Goal: Use online tool/utility: Use online tool/utility

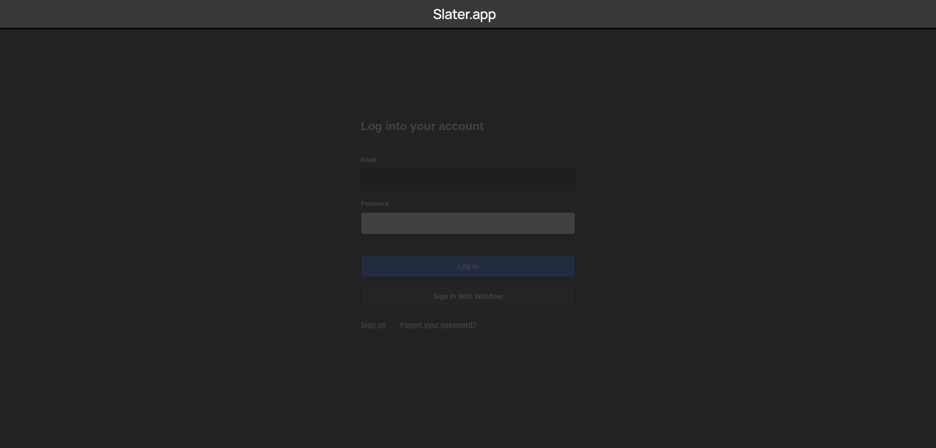
click at [394, 178] on input "Email" at bounding box center [468, 179] width 215 height 22
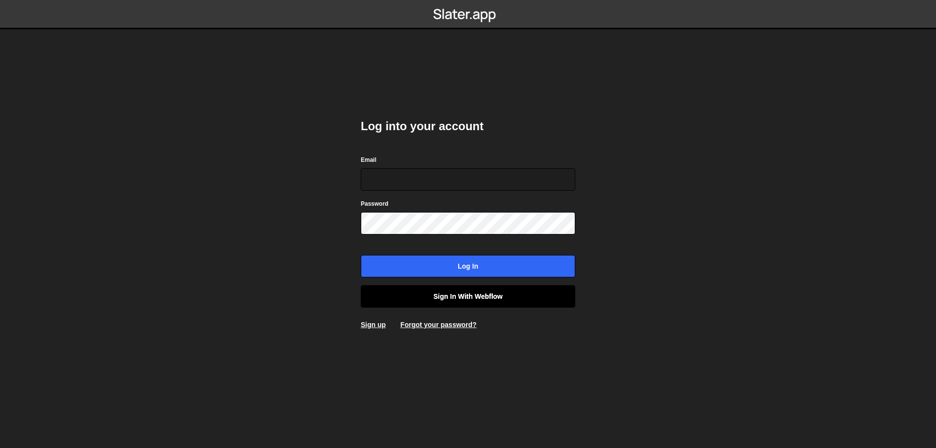
click at [448, 304] on link "Sign in with Webflow" at bounding box center [468, 296] width 215 height 22
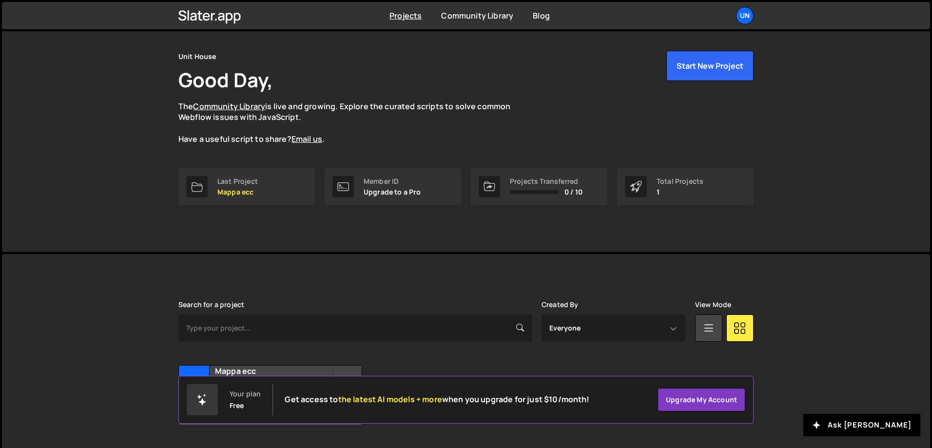
scroll to position [54, 0]
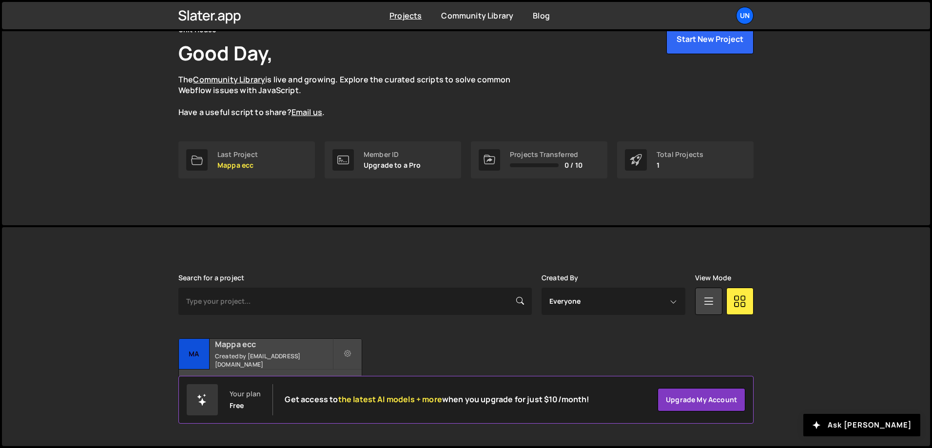
click at [288, 350] on h2 "Mappa ecc" at bounding box center [274, 344] width 118 height 11
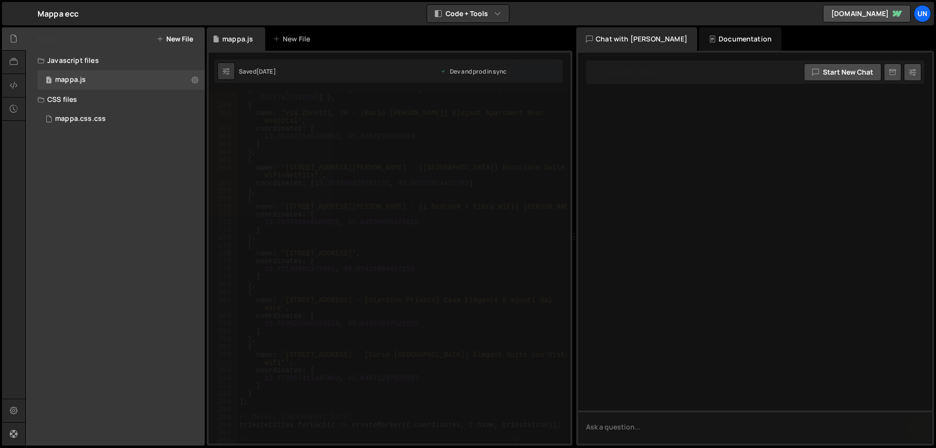
scroll to position [2311, 0]
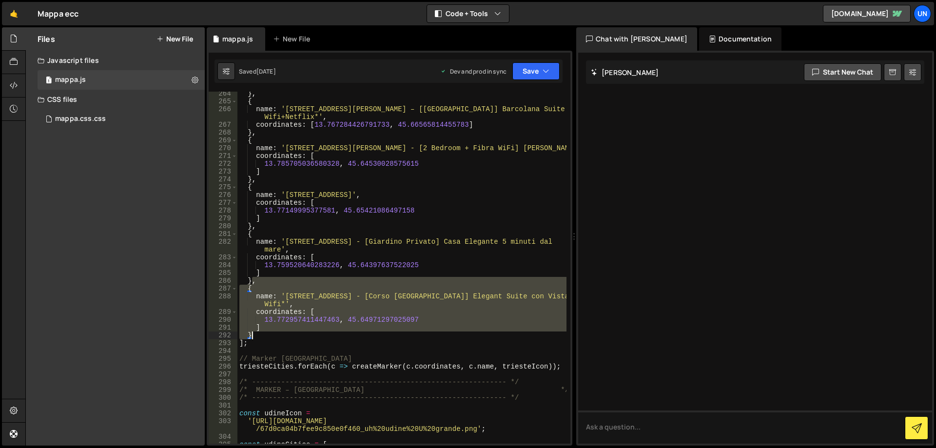
drag, startPoint x: 253, startPoint y: 282, endPoint x: 270, endPoint y: 335, distance: 55.8
click at [270, 335] on div "} , { name : 'Via Salita di Gretta, 12 – [Vista Mare] Barcolana Suite *Fibra Wi…" at bounding box center [401, 277] width 329 height 375
click at [260, 335] on div "} , { name : 'Via Salita di Gretta, 12 – [Vista Mare] Barcolana Suite *Fibra Wi…" at bounding box center [401, 268] width 329 height 352
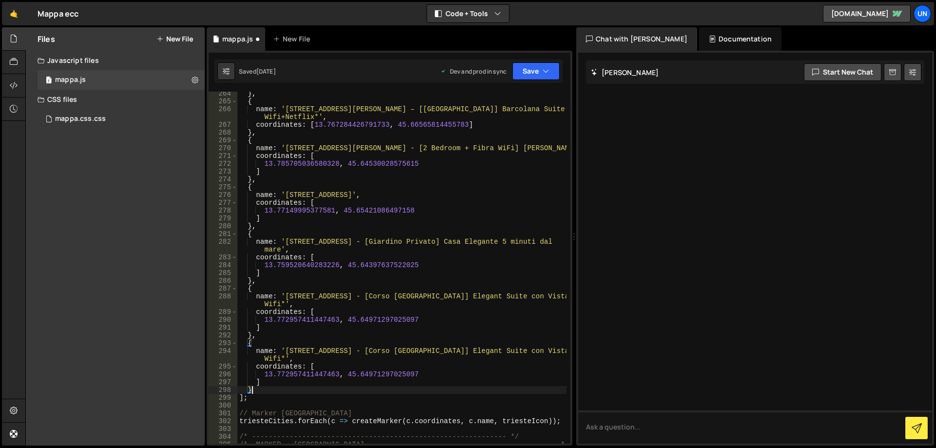
scroll to position [0, 0]
drag, startPoint x: 379, startPoint y: 352, endPoint x: 285, endPoint y: 359, distance: 94.4
click at [285, 359] on div "} , { name : 'Via Salita di Gretta, 12 – [Vista Mare] Barcolana Suite *Fibra Wi…" at bounding box center [401, 274] width 329 height 368
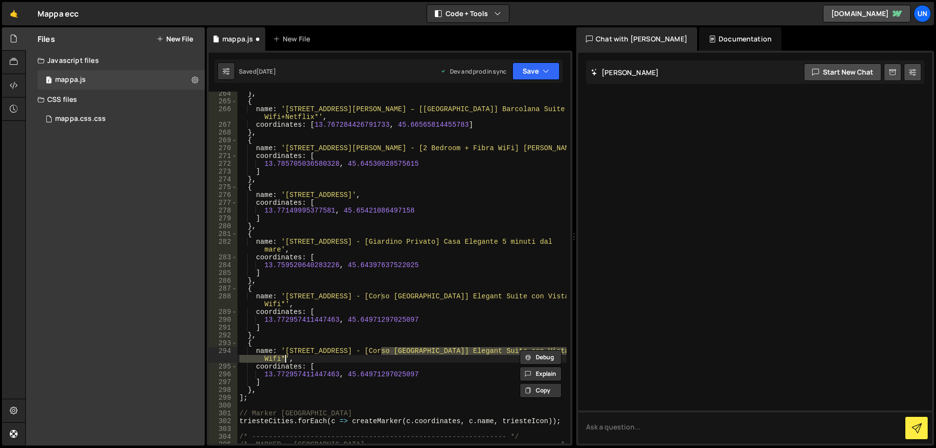
paste textarea "[Giardino Pubblico x8] Luxury Apartment Fast WiFi"
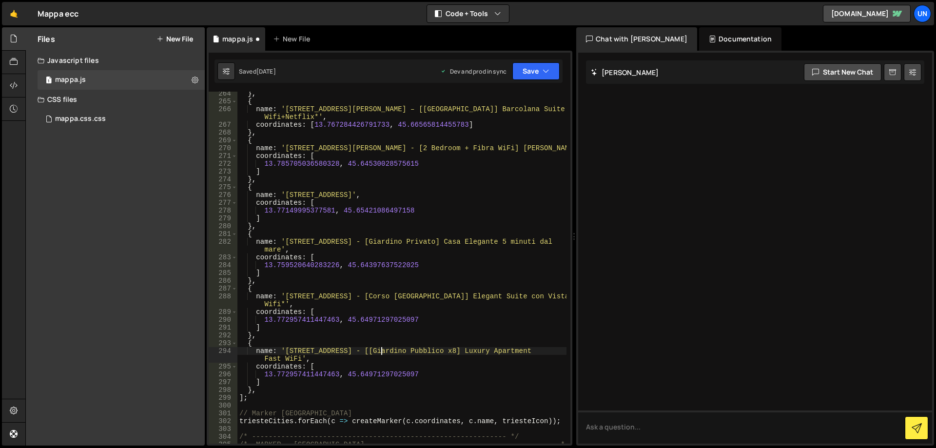
click at [383, 351] on div "} , { name : 'Via Salita di Gretta, 12 – [Vista Mare] Barcolana Suite *Fibra Wi…" at bounding box center [401, 274] width 329 height 368
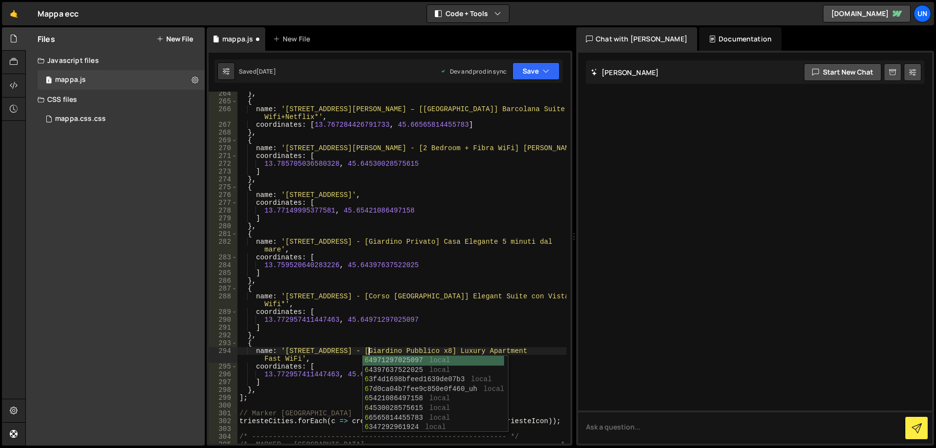
scroll to position [0, 9]
click at [489, 338] on div "} , { name : 'Via Salita di Gretta, 12 – [Vista Mare] Barcolana Suite *Fibra Wi…" at bounding box center [401, 274] width 329 height 368
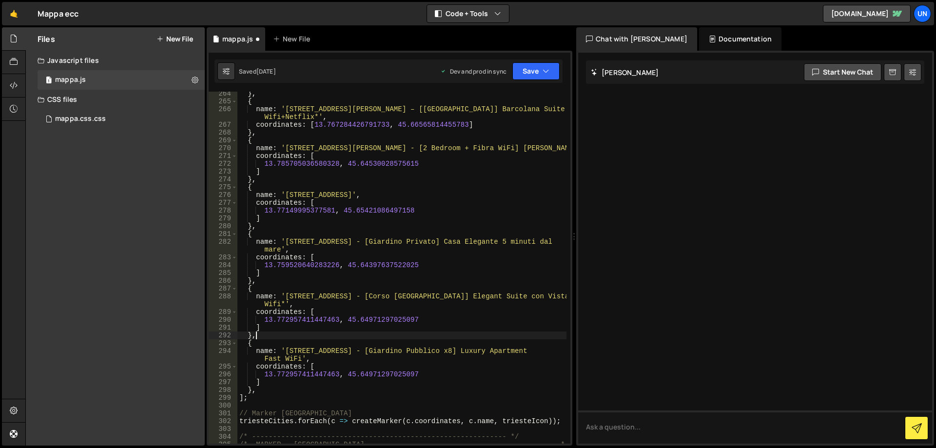
click at [427, 375] on div "} , { name : 'Via Salita di Gretta, 12 – [Vista Mare] Barcolana Suite *Fibra Wi…" at bounding box center [401, 274] width 329 height 368
paste textarea "45.65555006506618, 13.782838359862337"
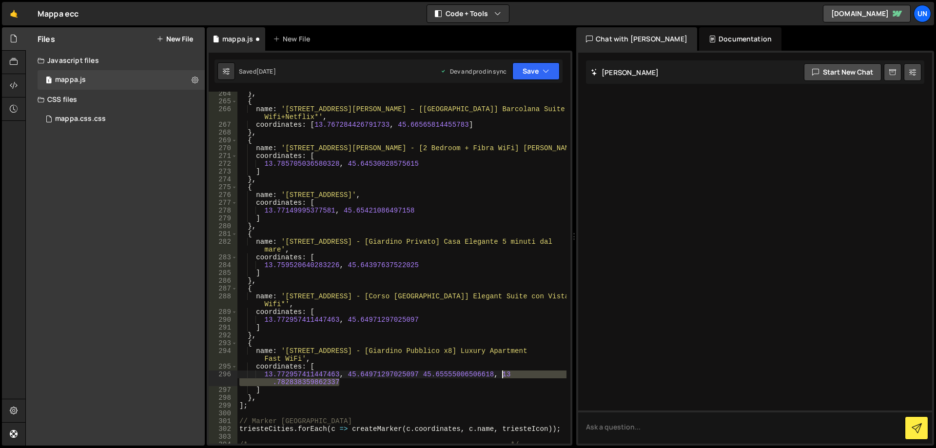
drag, startPoint x: 349, startPoint y: 381, endPoint x: 504, endPoint y: 374, distance: 155.7
click at [504, 374] on div "} , { name : 'Via Salita di Gretta, 12 – [Vista Mare] Barcolana Suite *Fibra Wi…" at bounding box center [401, 274] width 329 height 368
click at [278, 374] on div "} , { name : 'Via Salita di Gretta, 12 – [Vista Mare] Barcolana Suite *Fibra Wi…" at bounding box center [401, 274] width 329 height 368
drag, startPoint x: 278, startPoint y: 380, endPoint x: 339, endPoint y: 381, distance: 61.0
click at [339, 381] on div "} , { name : 'Via Salita di Gretta, 12 – [Vista Mare] Barcolana Suite *Fibra Wi…" at bounding box center [401, 274] width 329 height 368
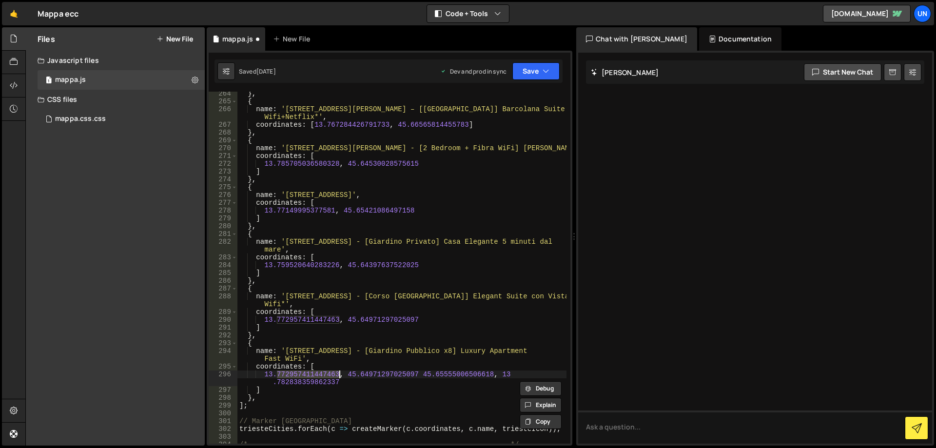
drag, startPoint x: 277, startPoint y: 373, endPoint x: 339, endPoint y: 376, distance: 62.0
click at [339, 376] on div "} , { name : 'Via Salita di Gretta, 12 – [Vista Mare] Barcolana Suite *Fibra Wi…" at bounding box center [401, 274] width 329 height 368
paste textarea "82838359862337"
drag, startPoint x: 436, startPoint y: 374, endPoint x: 493, endPoint y: 375, distance: 56.6
click at [493, 375] on div "} , { name : 'Via Salita di Gretta, 12 – [Vista Mare] Barcolana Suite *Fibra Wi…" at bounding box center [401, 274] width 329 height 368
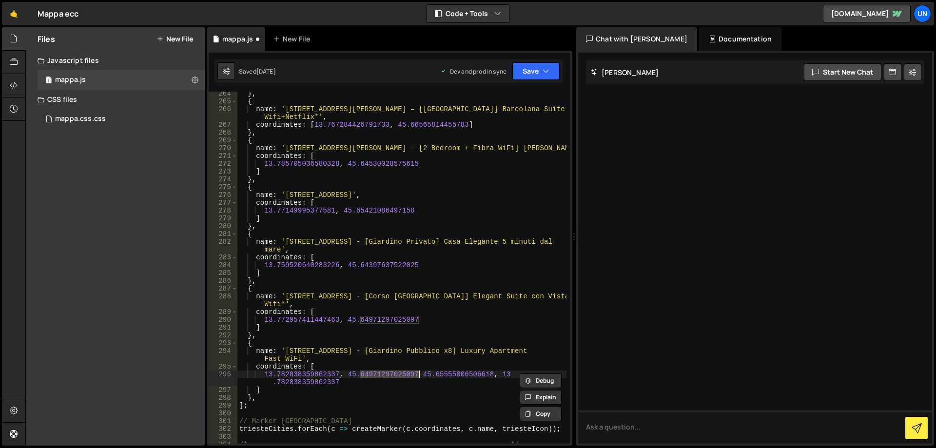
drag, startPoint x: 362, startPoint y: 374, endPoint x: 419, endPoint y: 373, distance: 57.1
click at [419, 373] on div "} , { name : 'Via Salita di Gretta, 12 – [Vista Mare] Barcolana Suite *Fibra Wi…" at bounding box center [401, 274] width 329 height 368
paste textarea "5555006506618"
drag, startPoint x: 421, startPoint y: 373, endPoint x: 344, endPoint y: 377, distance: 77.2
click at [342, 382] on div "} , { name : 'Via Salita di Gretta, 12 – [Vista Mare] Barcolana Suite *Fibra Wi…" at bounding box center [401, 274] width 329 height 368
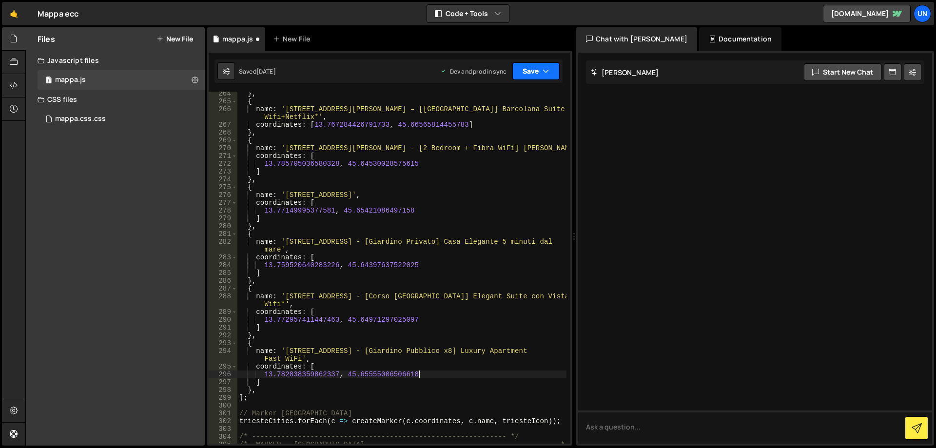
type textarea "13.782838359862337, 45.65555006506618"
click at [528, 72] on button "Save" at bounding box center [535, 71] width 47 height 18
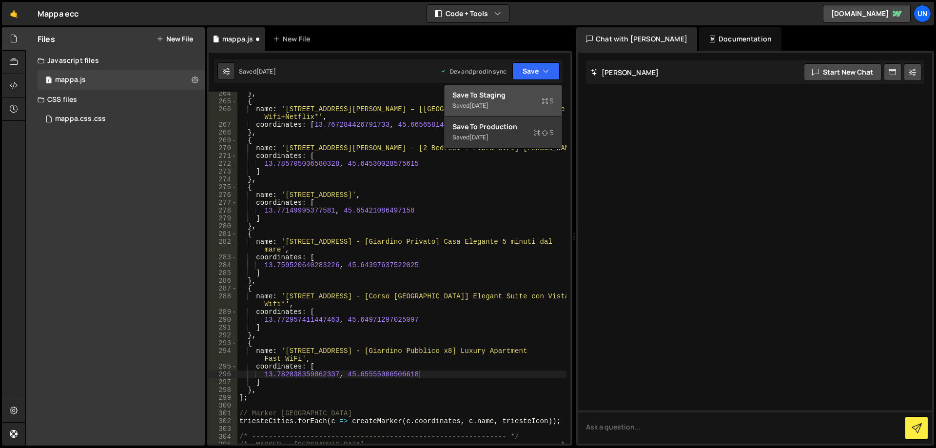
click at [526, 97] on div "Save to Staging S" at bounding box center [502, 95] width 101 height 10
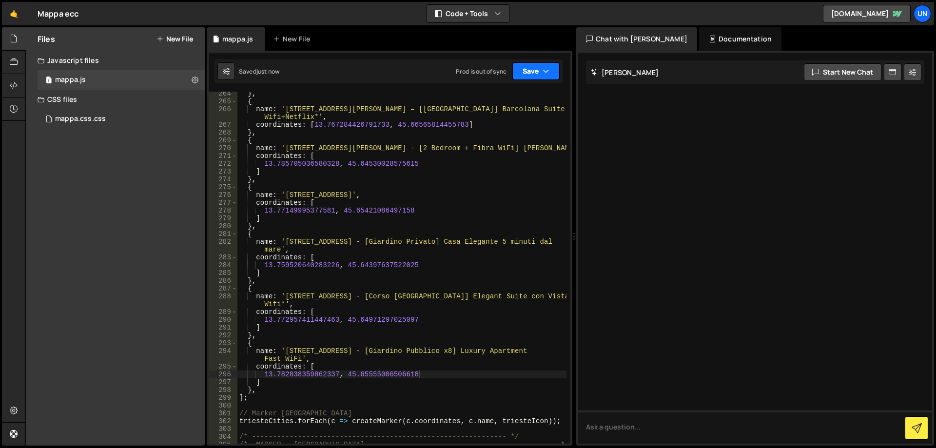
click at [530, 74] on button "Save" at bounding box center [535, 71] width 47 height 18
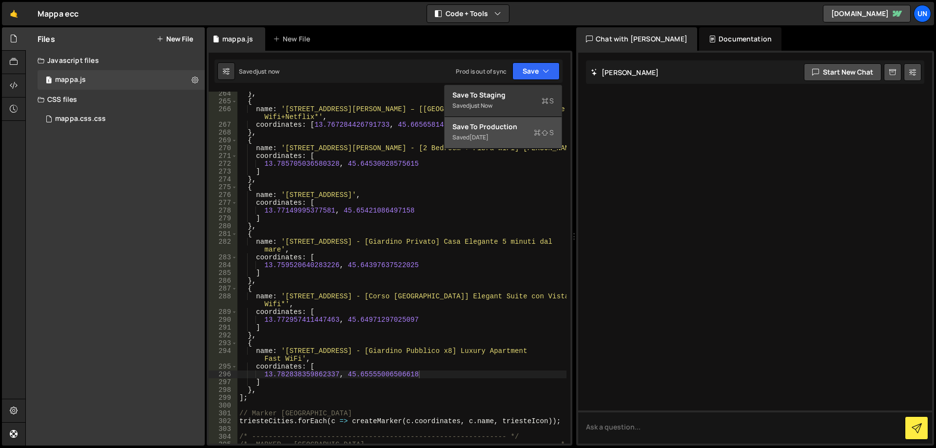
click at [515, 133] on div "Saved 1 month ago" at bounding box center [502, 138] width 101 height 12
